Goal: Information Seeking & Learning: Learn about a topic

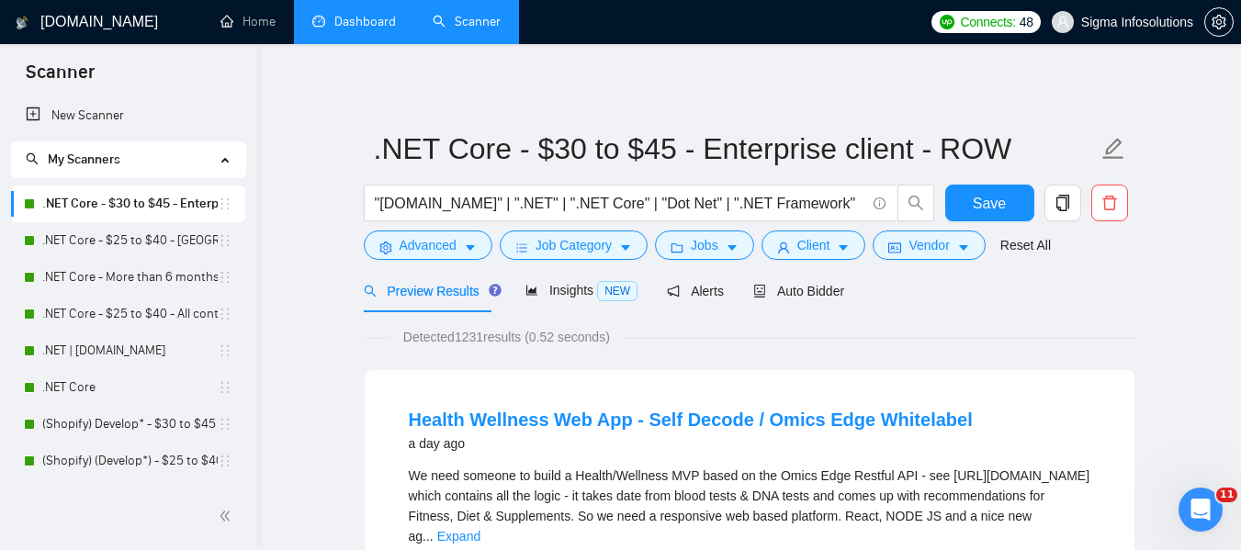
click at [362, 29] on link "Dashboard" at bounding box center [354, 22] width 84 height 16
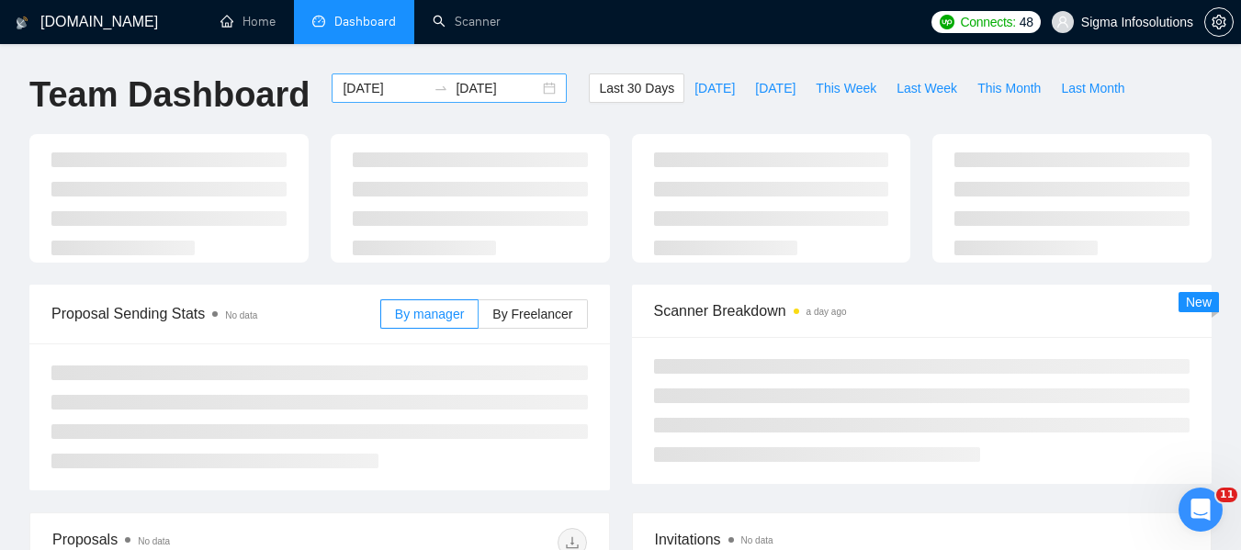
click at [378, 92] on input "2025-07-21" at bounding box center [385, 88] width 84 height 20
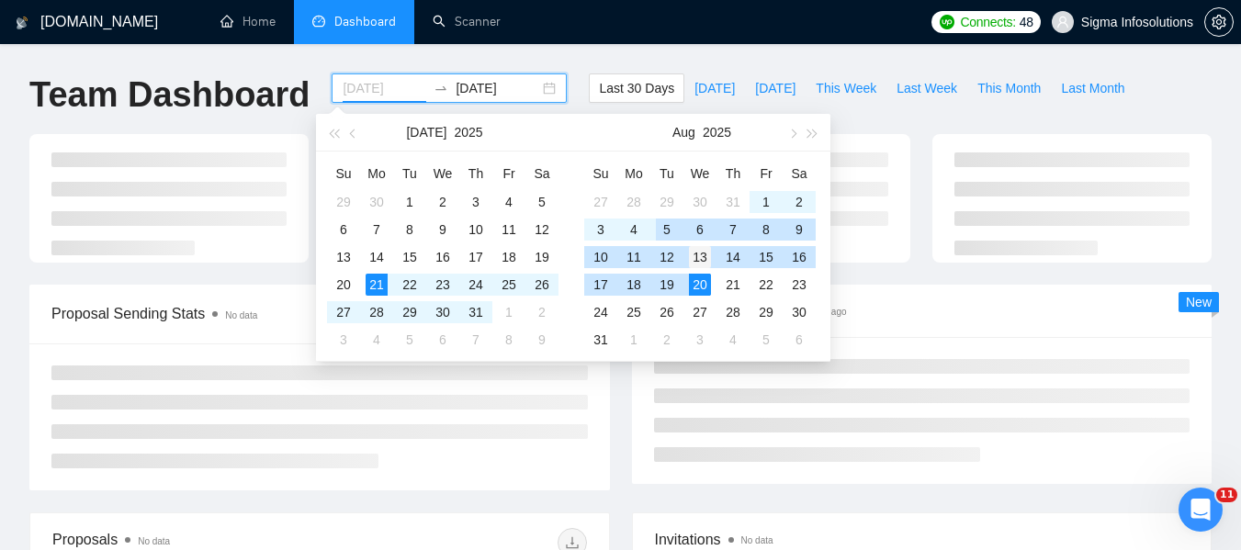
type input "[DATE]"
click at [693, 254] on div "13" at bounding box center [700, 257] width 22 height 22
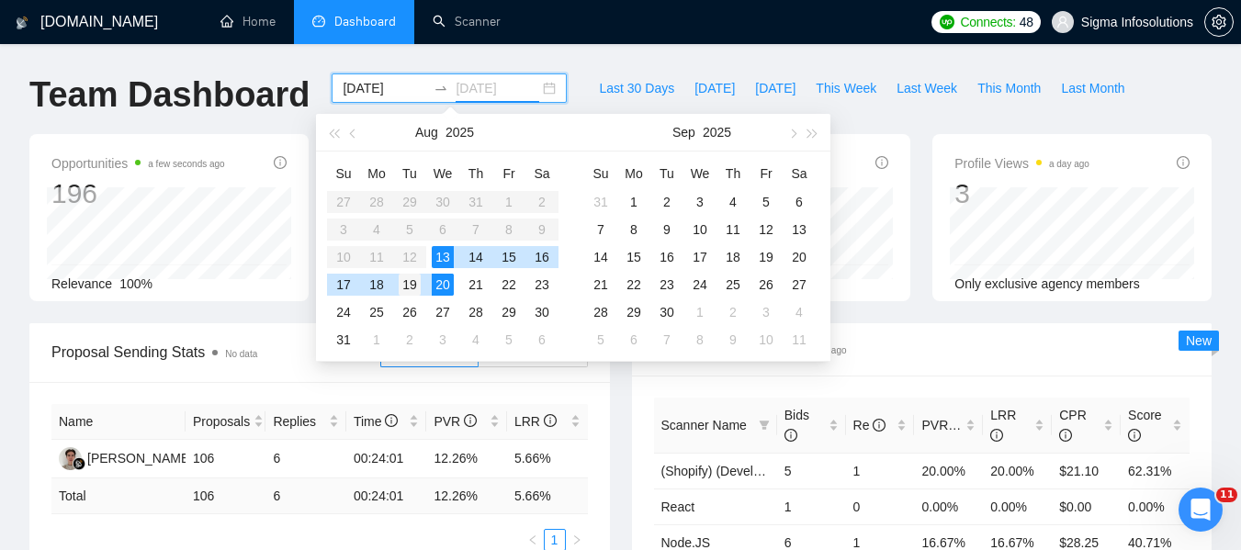
type input "[DATE]"
click at [413, 287] on div "19" at bounding box center [410, 285] width 22 height 22
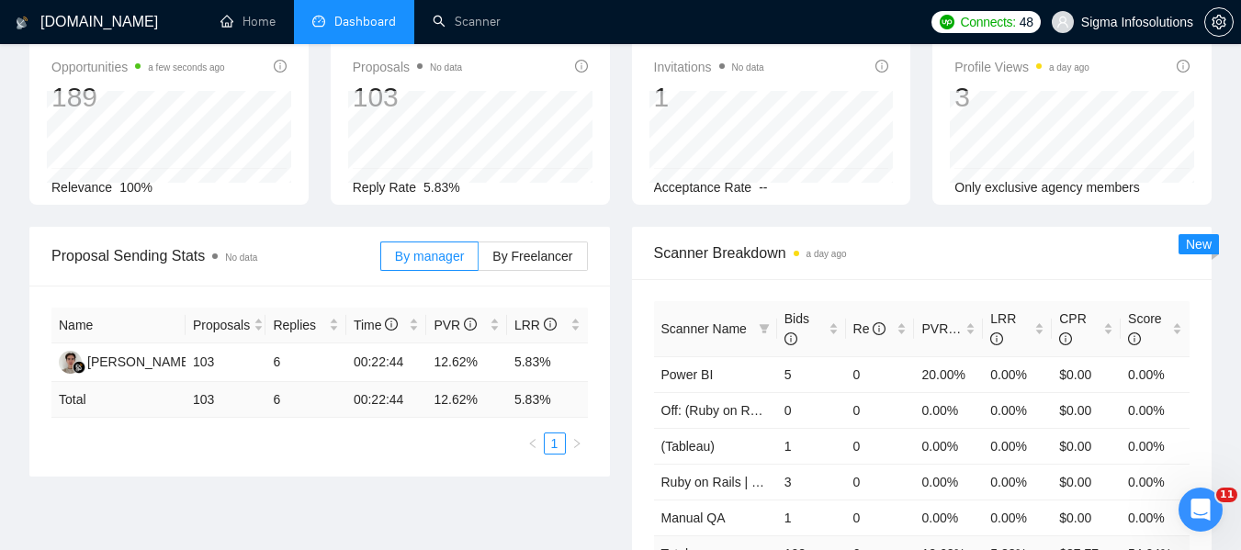
scroll to position [184, 0]
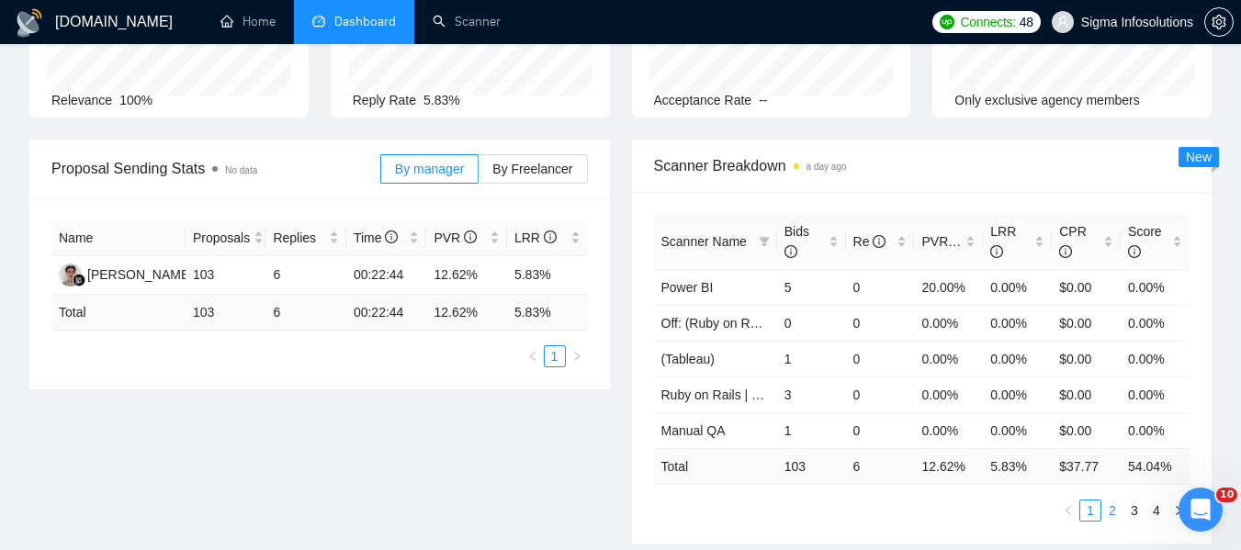
click at [1114, 517] on link "2" at bounding box center [1112, 510] width 20 height 20
click at [1132, 505] on link "3" at bounding box center [1134, 510] width 20 height 20
click at [1158, 514] on link "4" at bounding box center [1156, 510] width 20 height 20
click at [274, 272] on td "6" at bounding box center [305, 275] width 81 height 39
click at [760, 356] on td "Node.JS" at bounding box center [715, 359] width 123 height 36
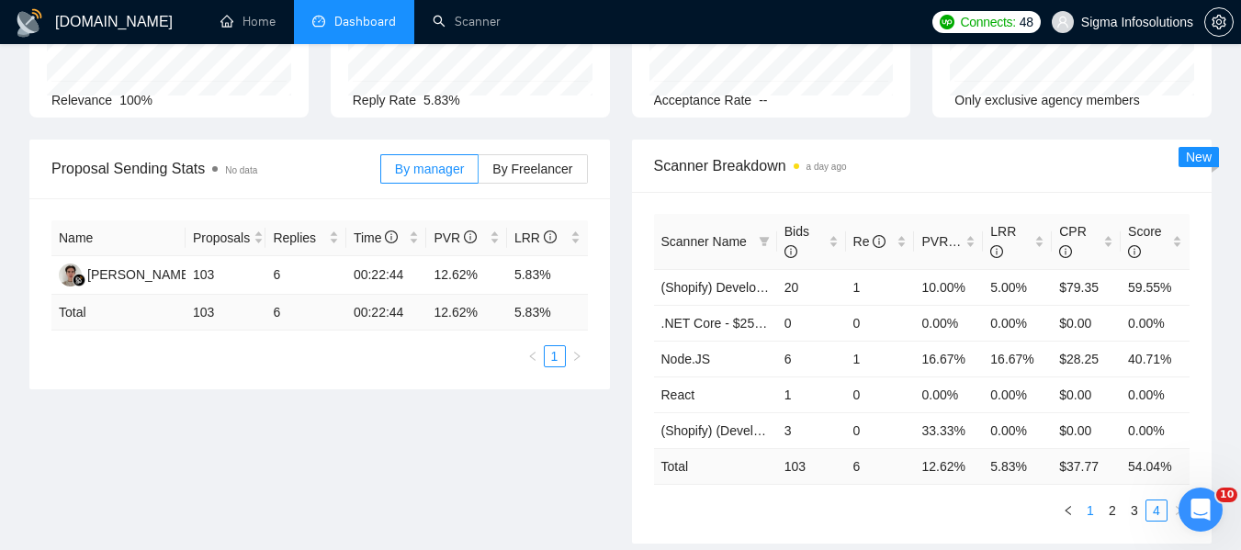
click at [1090, 511] on link "1" at bounding box center [1090, 510] width 20 height 20
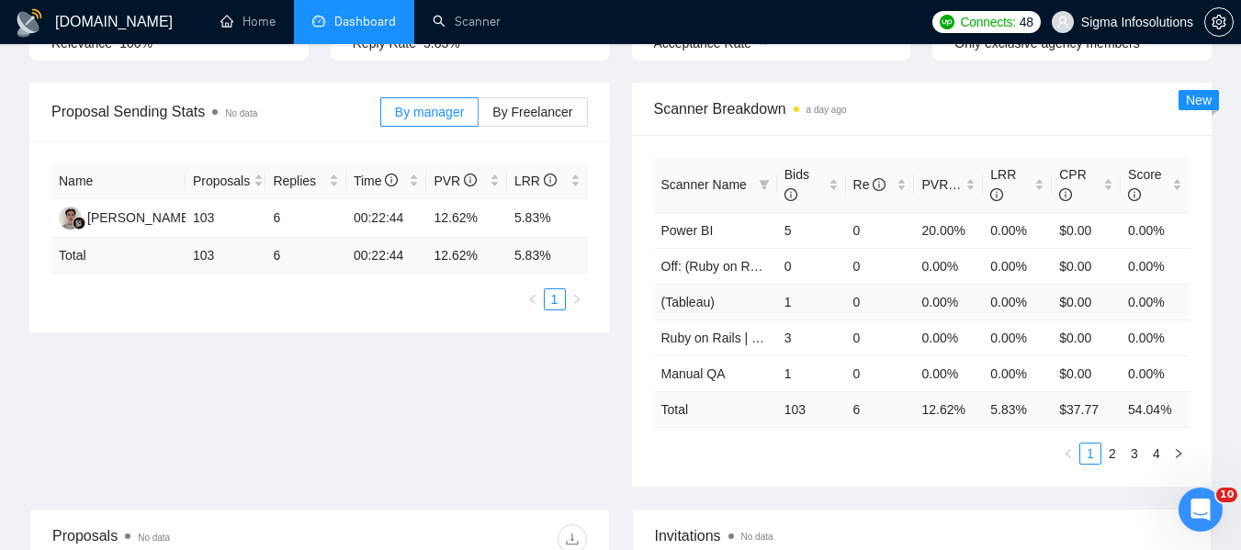
scroll to position [275, 0]
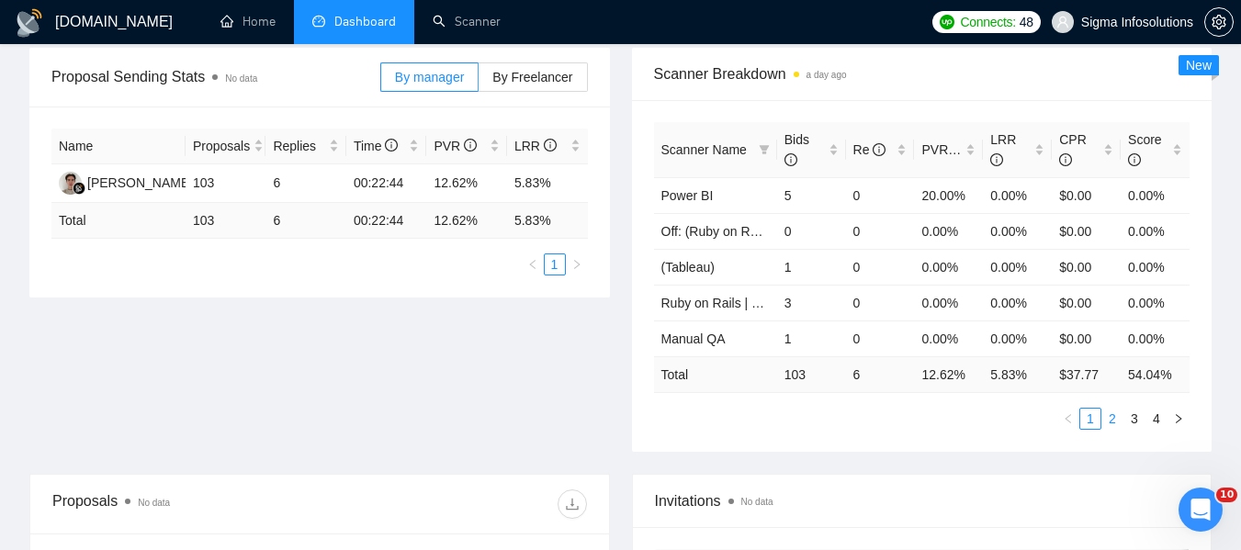
click at [1115, 420] on link "2" at bounding box center [1112, 419] width 20 height 20
click at [1130, 422] on link "3" at bounding box center [1134, 419] width 20 height 20
click at [1151, 424] on link "4" at bounding box center [1156, 419] width 20 height 20
click at [1085, 425] on link "1" at bounding box center [1090, 419] width 20 height 20
click at [1108, 410] on link "2" at bounding box center [1112, 419] width 20 height 20
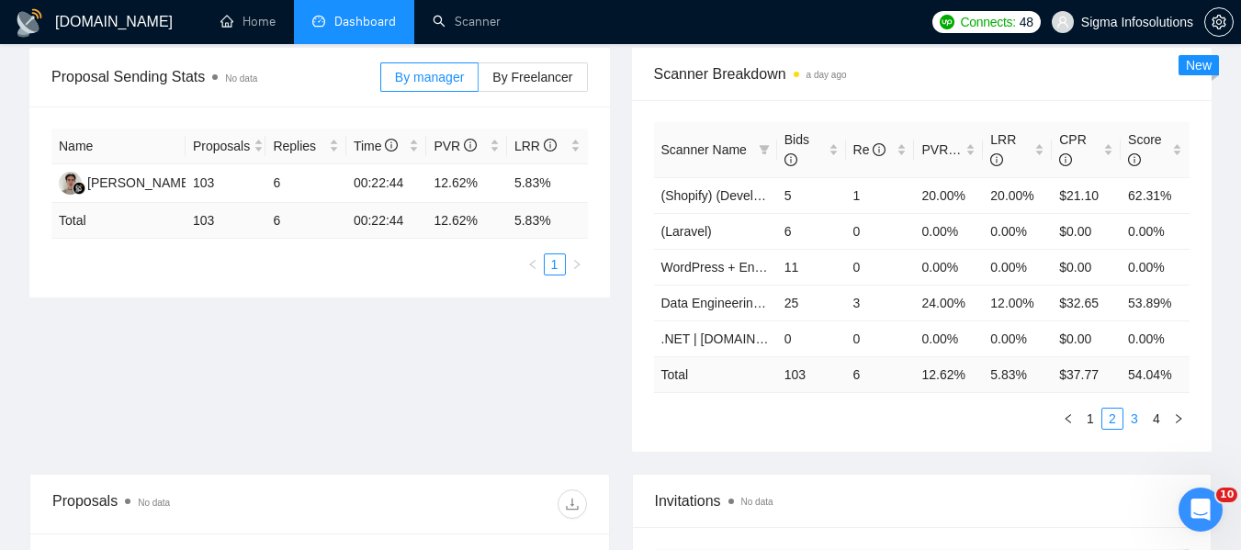
click at [1133, 423] on link "3" at bounding box center [1134, 419] width 20 height 20
click at [1095, 421] on link "1" at bounding box center [1090, 419] width 20 height 20
click at [1156, 422] on link "4" at bounding box center [1156, 419] width 20 height 20
click at [1098, 422] on link "1" at bounding box center [1090, 419] width 20 height 20
click at [1107, 421] on link "2" at bounding box center [1112, 419] width 20 height 20
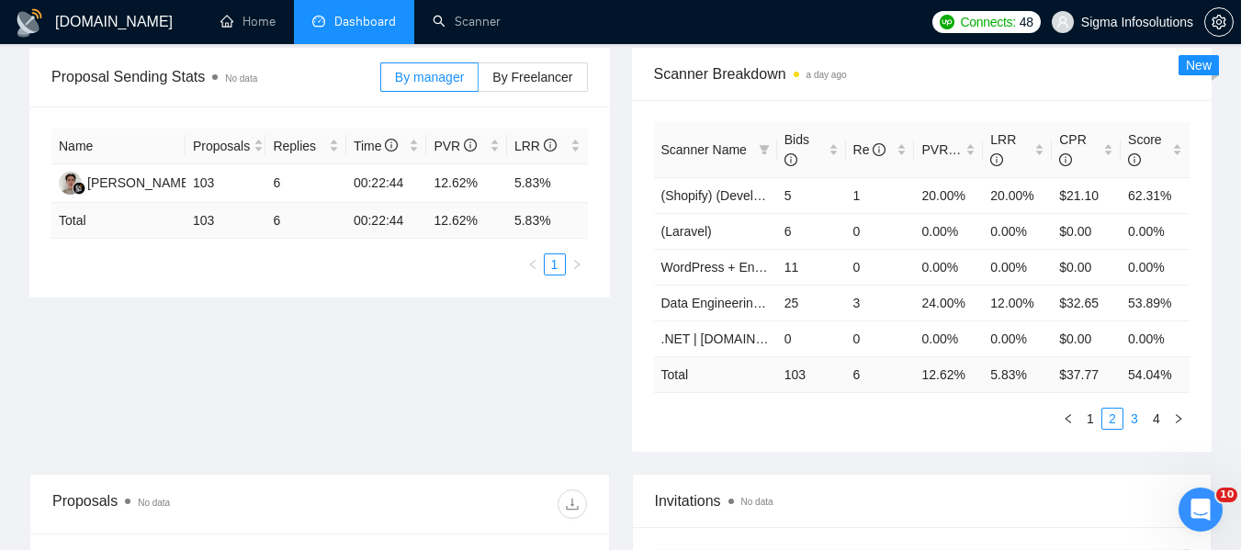
click at [1134, 419] on link "3" at bounding box center [1134, 419] width 20 height 20
click at [1091, 428] on link "1" at bounding box center [1090, 419] width 20 height 20
click at [1105, 422] on link "2" at bounding box center [1112, 419] width 20 height 20
click at [1128, 422] on link "3" at bounding box center [1134, 419] width 20 height 20
click at [1093, 421] on link "1" at bounding box center [1090, 419] width 20 height 20
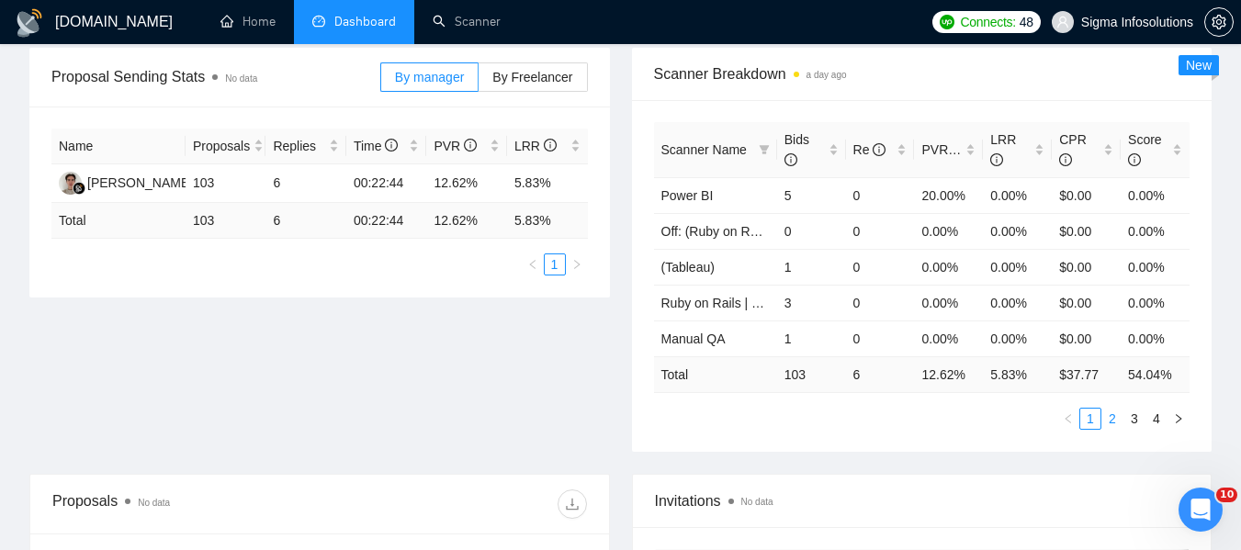
click at [1106, 422] on link "2" at bounding box center [1112, 419] width 20 height 20
click at [1137, 422] on link "3" at bounding box center [1134, 419] width 20 height 20
click at [1151, 420] on link "4" at bounding box center [1156, 419] width 20 height 20
